Goal: Find specific page/section: Find specific page/section

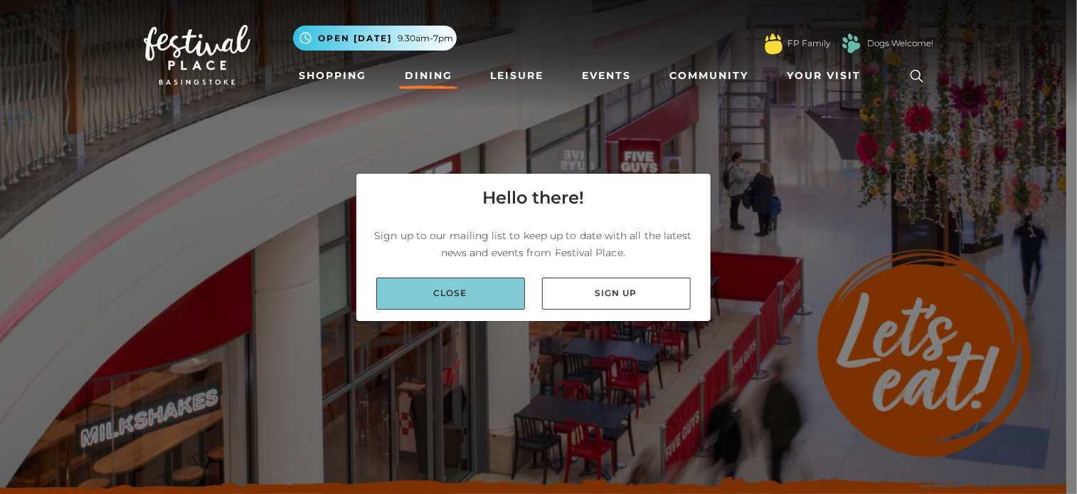
click at [476, 291] on link "Close" at bounding box center [450, 293] width 149 height 32
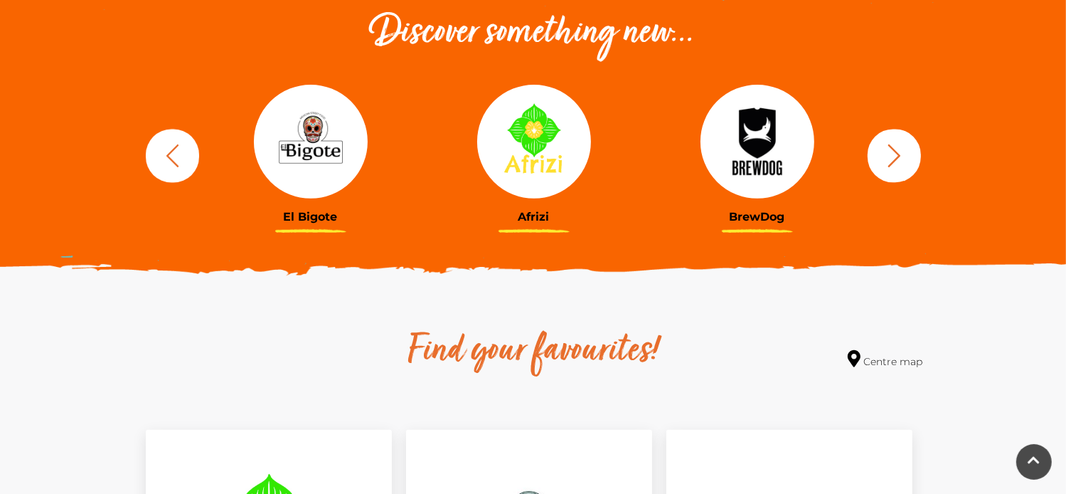
scroll to position [523, 0]
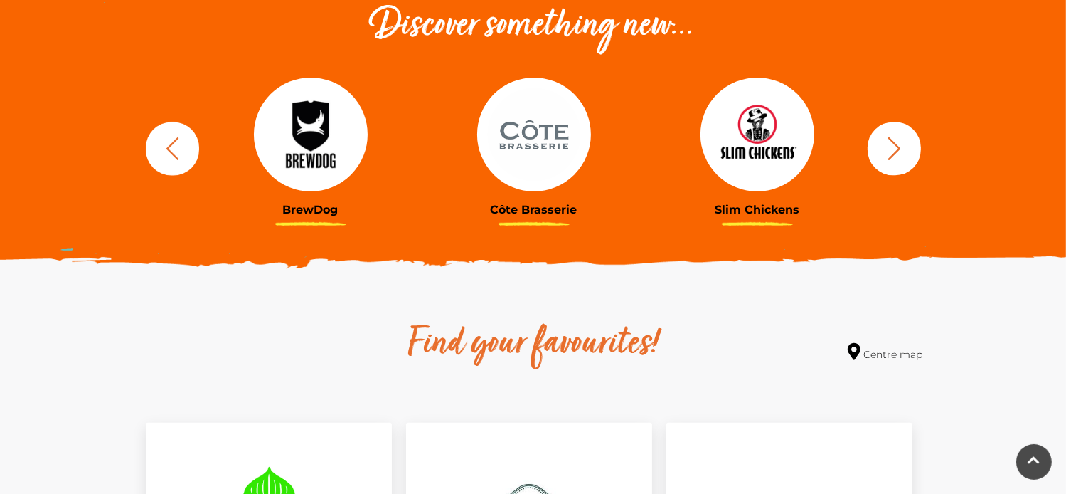
click at [276, 188] on div at bounding box center [311, 135] width 202 height 114
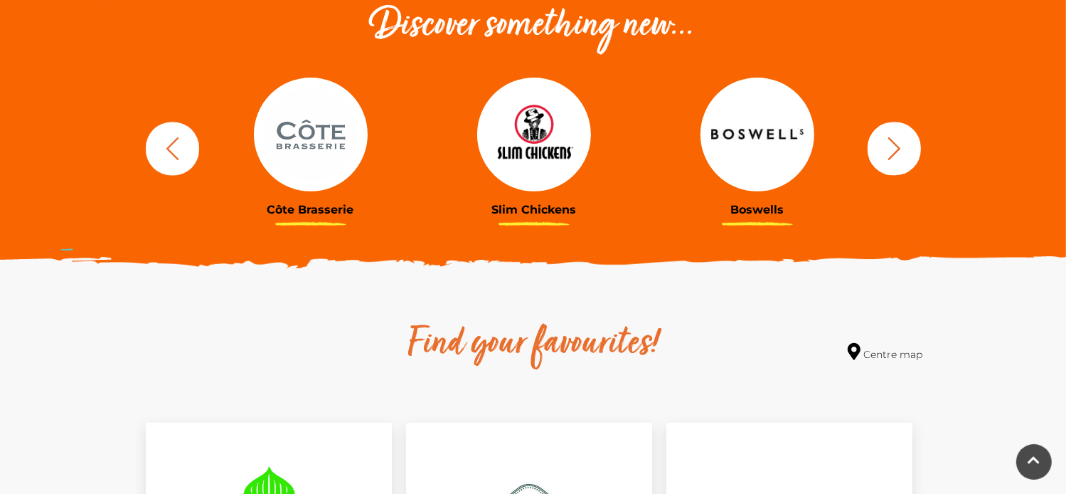
click at [881, 152] on icon "button" at bounding box center [894, 148] width 26 height 26
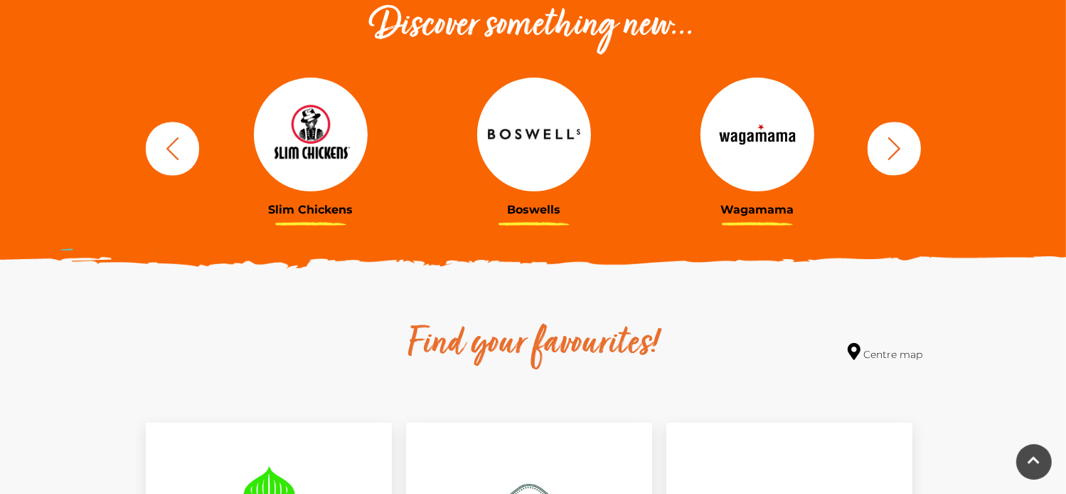
click at [785, 201] on link "Wagamama" at bounding box center [757, 147] width 202 height 139
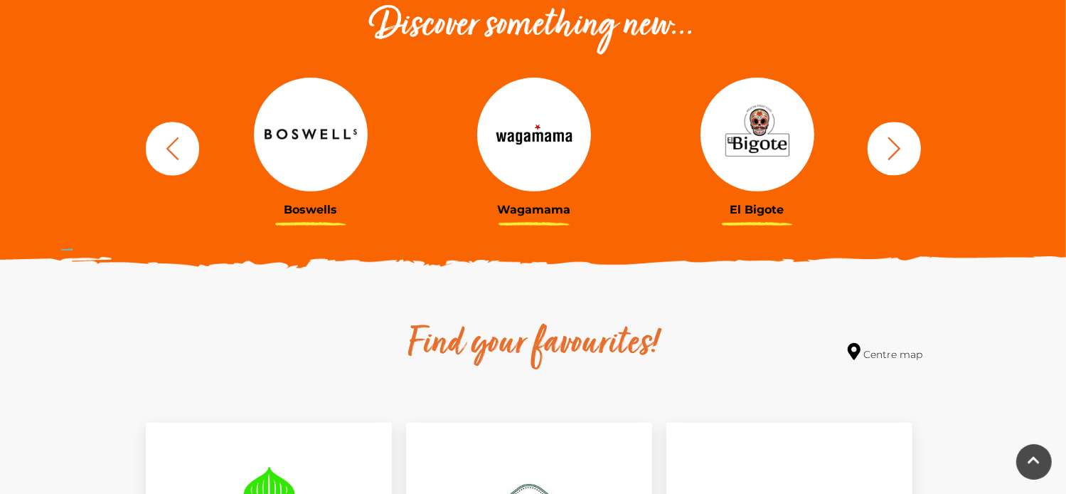
click at [890, 161] on icon "button" at bounding box center [894, 148] width 26 height 26
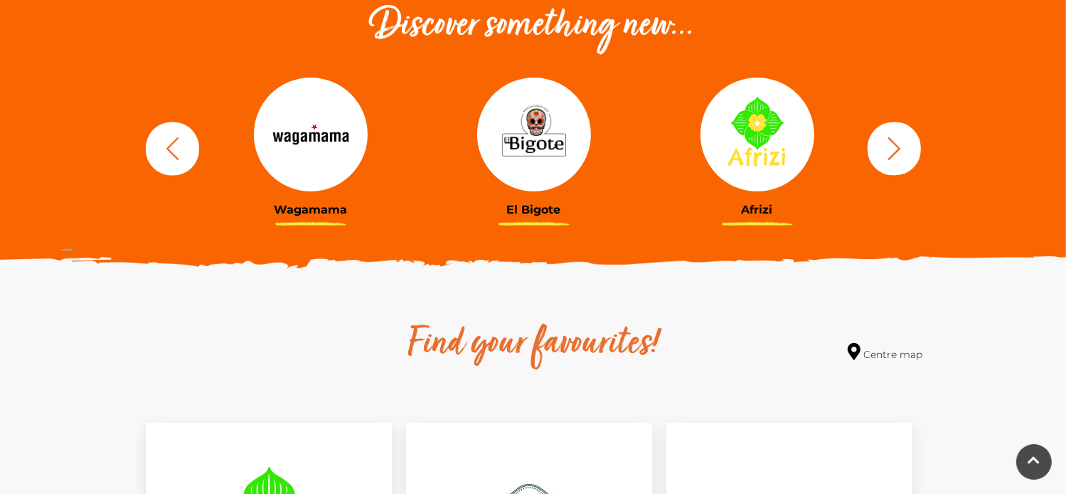
click at [890, 161] on icon "button" at bounding box center [894, 148] width 26 height 26
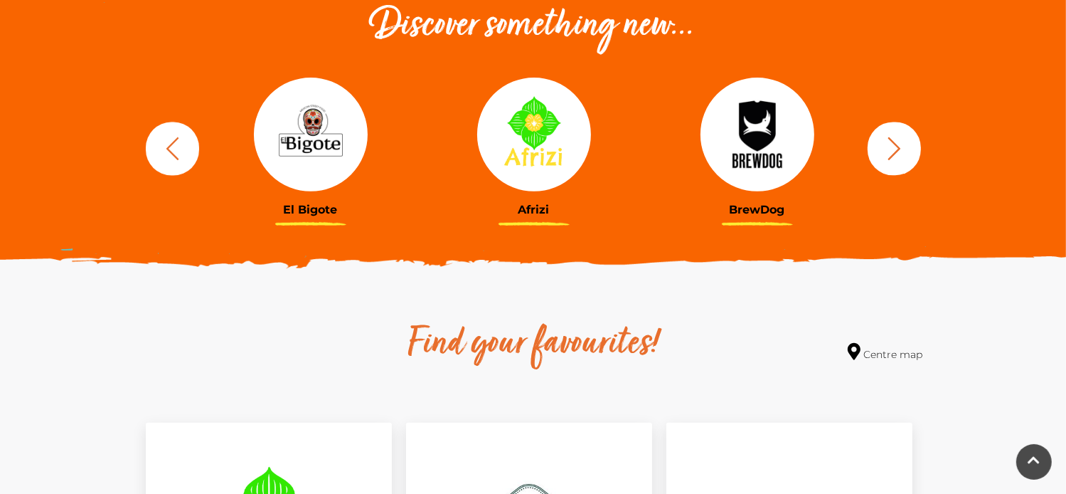
click at [890, 161] on icon "button" at bounding box center [894, 148] width 26 height 26
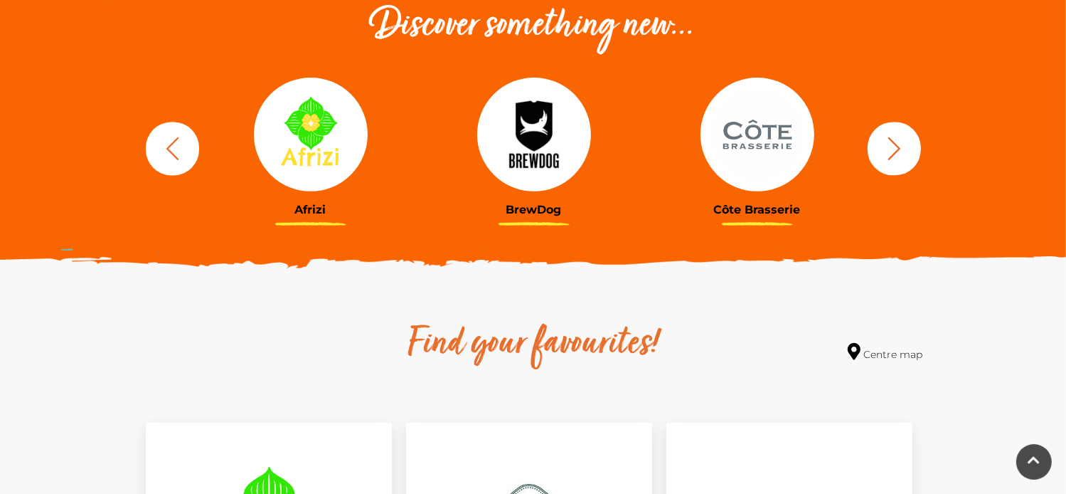
click at [890, 161] on icon "button" at bounding box center [894, 148] width 26 height 26
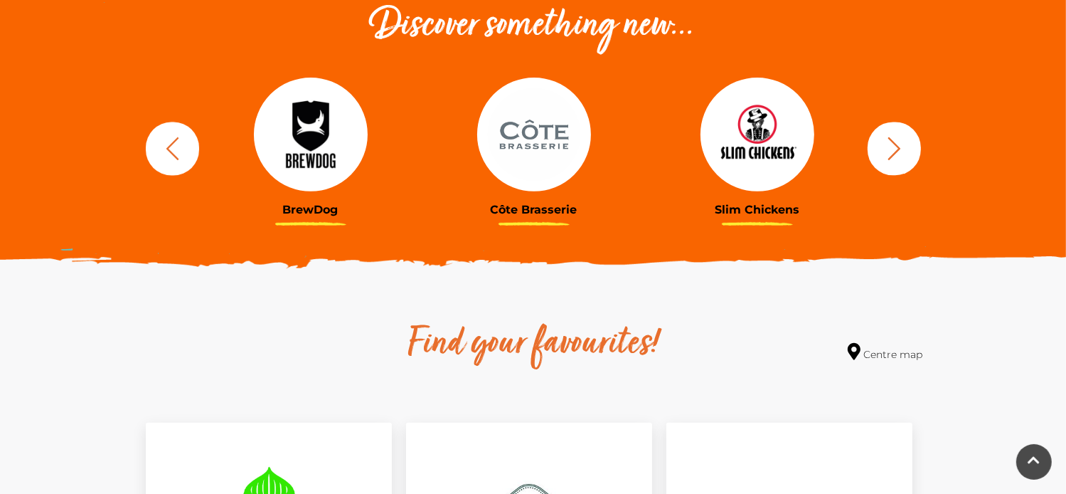
click at [890, 161] on icon "button" at bounding box center [894, 148] width 26 height 26
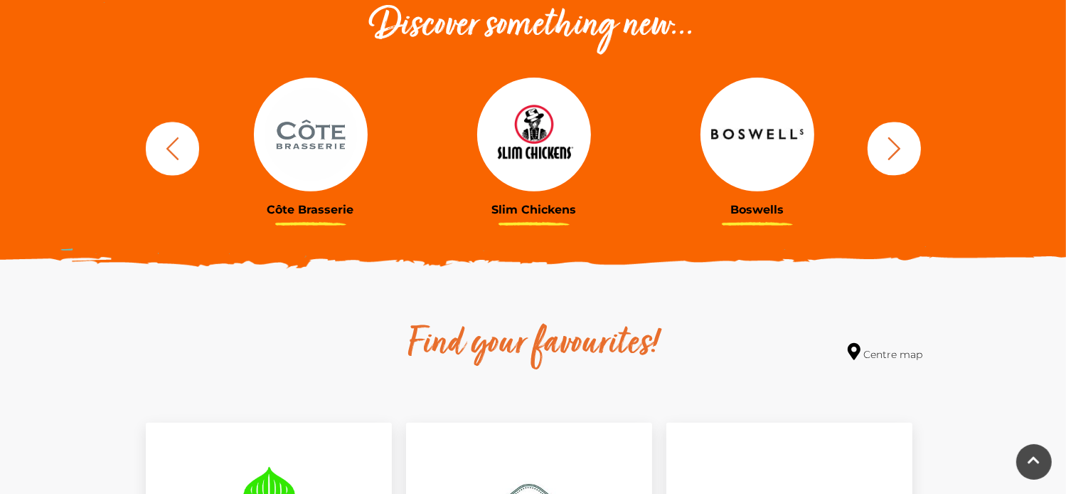
click at [890, 161] on icon "button" at bounding box center [894, 148] width 26 height 26
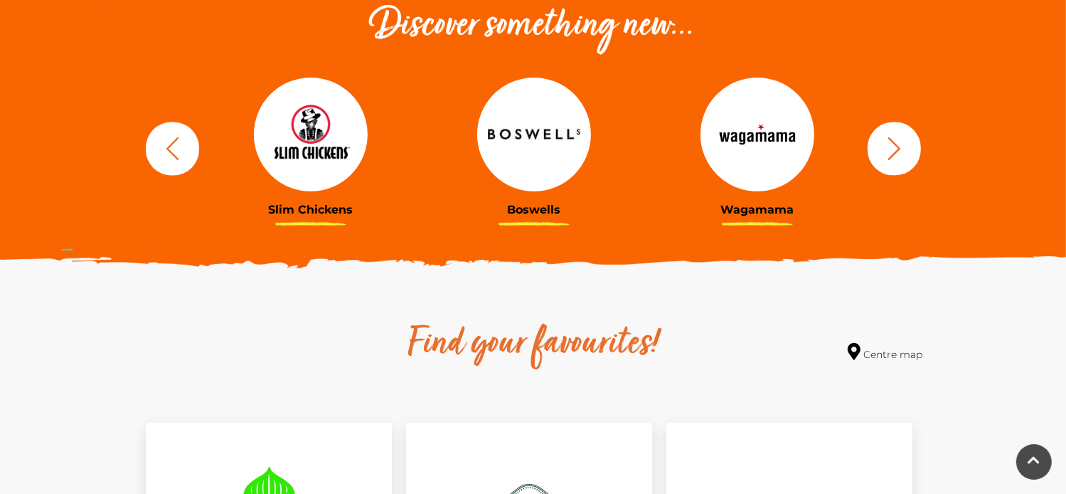
click at [890, 161] on icon "button" at bounding box center [894, 148] width 26 height 26
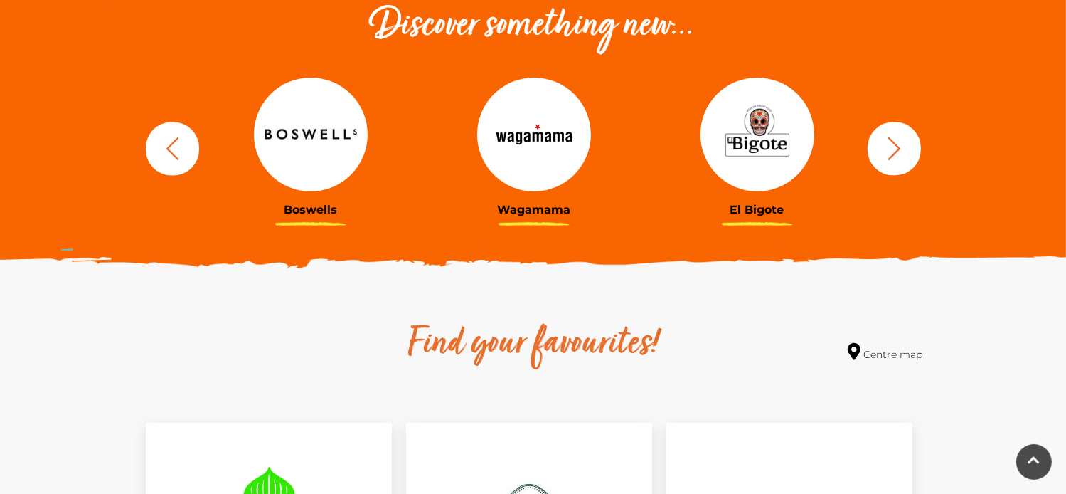
click at [890, 161] on icon "button" at bounding box center [894, 148] width 26 height 26
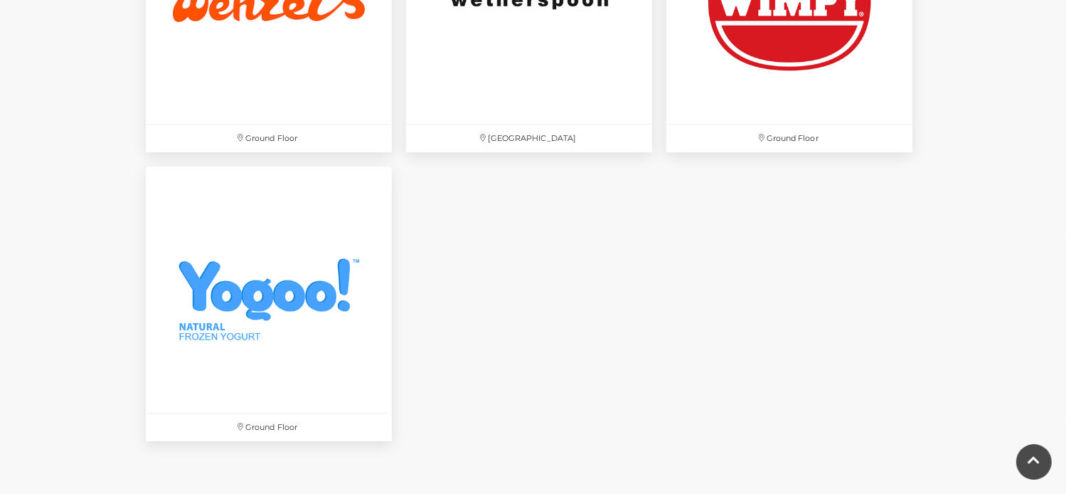
scroll to position [4831, 0]
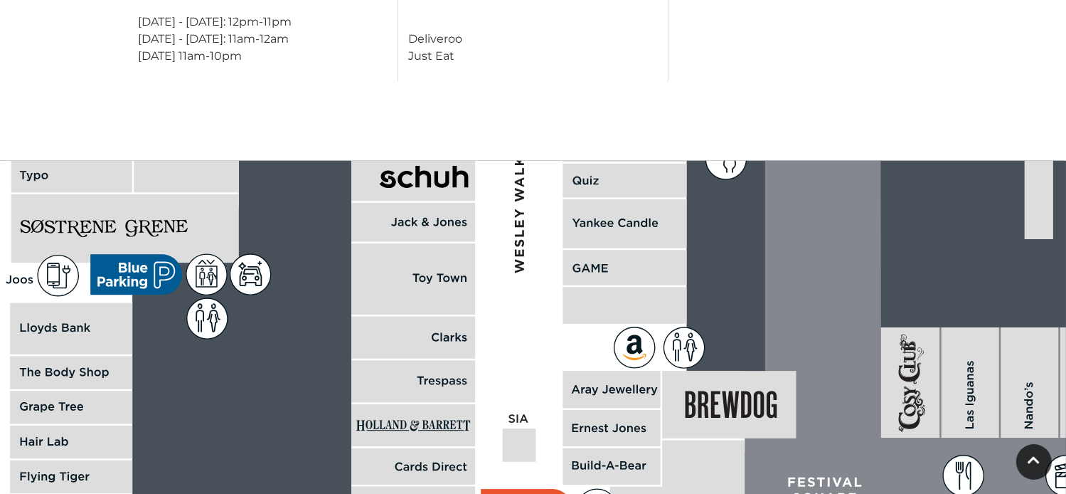
scroll to position [744, 0]
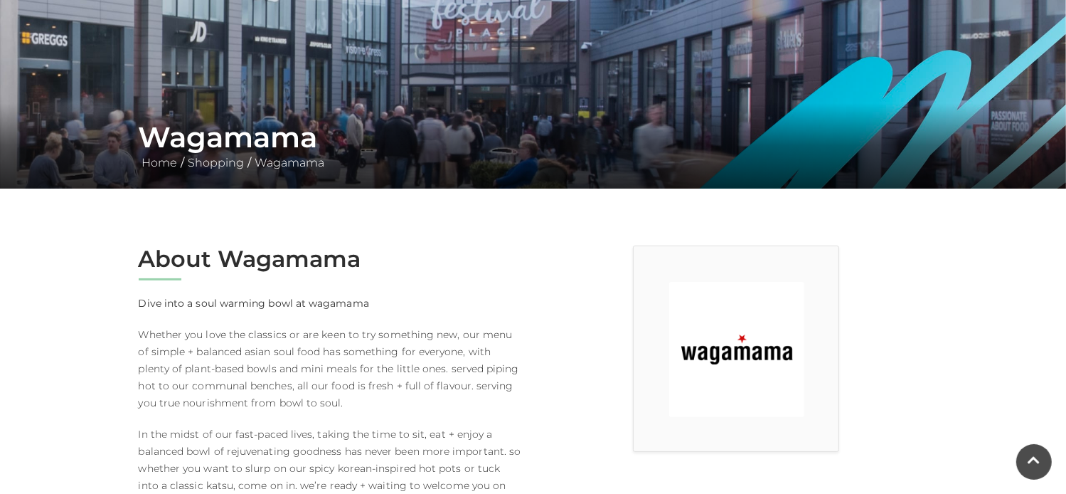
scroll to position [109, 0]
